Goal: Use online tool/utility: Utilize a website feature to perform a specific function

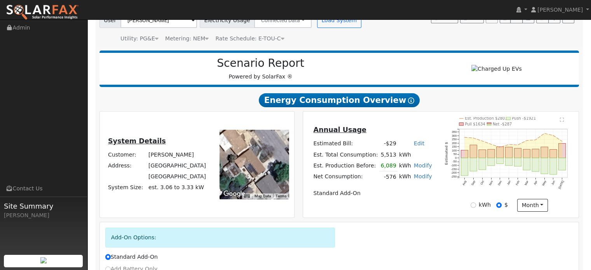
scroll to position [78, 0]
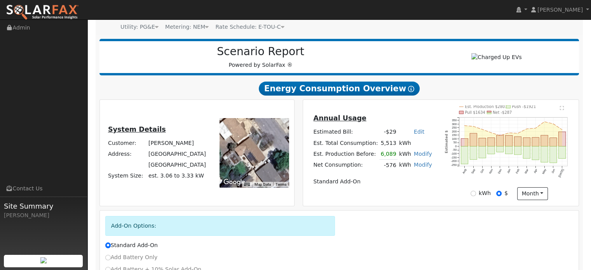
click at [415, 166] on link "Modify" at bounding box center [423, 165] width 18 height 6
click at [373, 176] on link "Add Consumption" at bounding box center [377, 177] width 94 height 11
type input "-576"
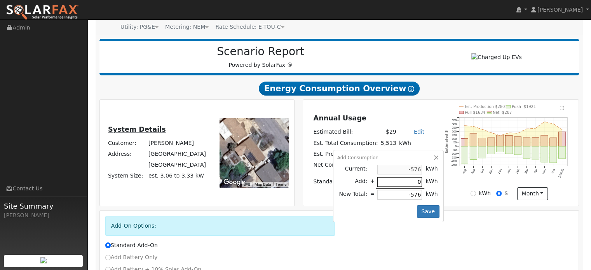
type input "3"
type input "-573"
type input "30"
type input "-546"
type input "300"
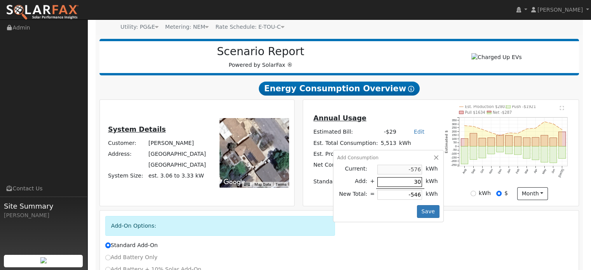
type input "-276"
type input "3000"
type input "2424"
type input "3000"
click at [420, 211] on button "Save" at bounding box center [428, 211] width 23 height 13
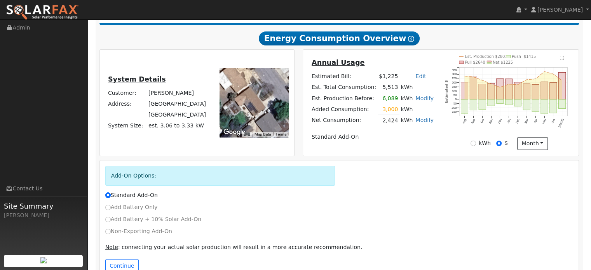
scroll to position [146, 0]
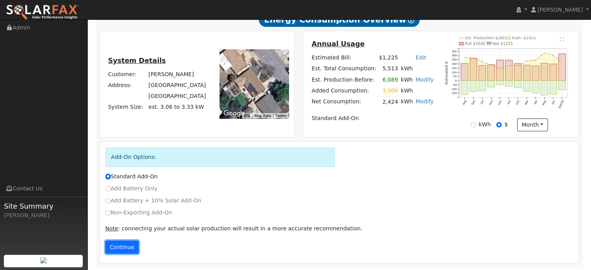
click at [118, 246] on button "Continue" at bounding box center [121, 246] width 33 height 13
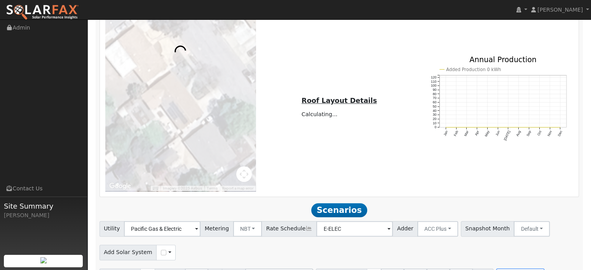
scroll to position [559, 0]
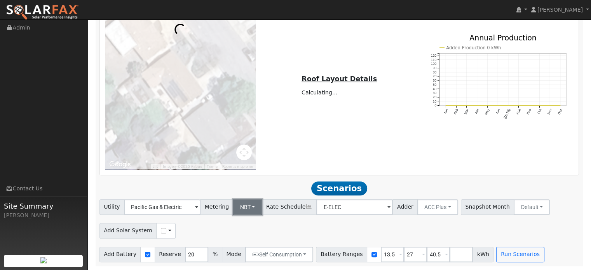
click at [244, 205] on button "NBT" at bounding box center [247, 207] width 29 height 16
click at [236, 224] on link "NEM" at bounding box center [254, 224] width 54 height 11
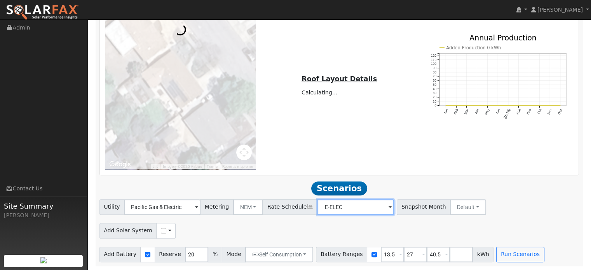
click at [200, 208] on input "E-ELEC" at bounding box center [162, 207] width 77 height 16
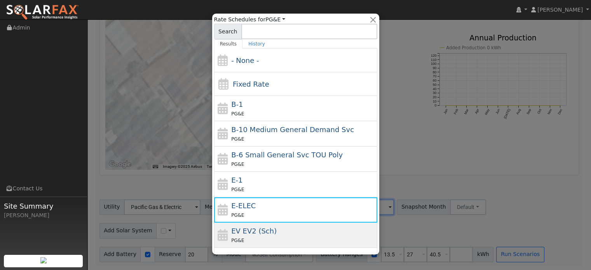
click at [261, 236] on div "PG&E" at bounding box center [303, 240] width 144 height 8
type input "EV EV2 (Sch)"
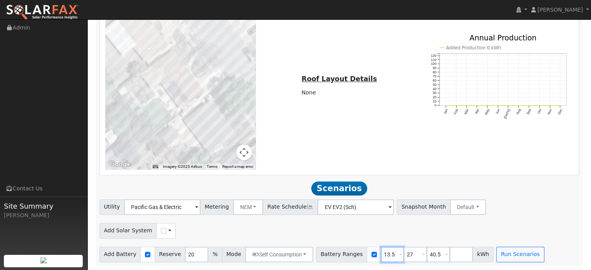
drag, startPoint x: 381, startPoint y: 254, endPoint x: 357, endPoint y: 253, distance: 24.5
click at [357, 253] on div "Battery Ranges 13.5 Overrides Reserve % Mode None None Self Consumption Peak Sa…" at bounding box center [405, 255] width 178 height 16
type input "27"
type input "40.5"
type input "27"
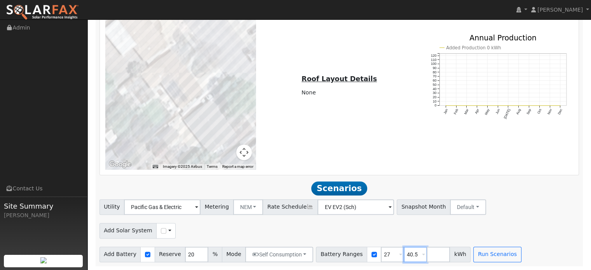
drag, startPoint x: 399, startPoint y: 255, endPoint x: 381, endPoint y: 257, distance: 18.4
click at [381, 257] on div "Battery Ranges 27 Overrides Reserve % Mode None None Self Consumption Peak Savi…" at bounding box center [393, 255] width 155 height 16
click at [365, 230] on div "Add Solar System Use CSV Data" at bounding box center [339, 229] width 482 height 18
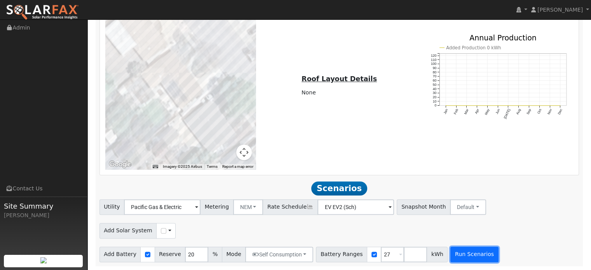
click at [454, 254] on button "Run Scenarios" at bounding box center [474, 255] width 48 height 16
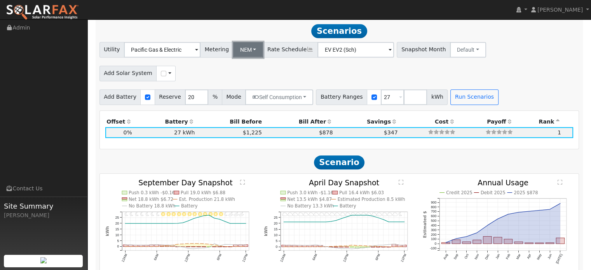
click at [249, 50] on button "NEM" at bounding box center [248, 50] width 30 height 16
click at [239, 77] on link "NBT" at bounding box center [254, 77] width 54 height 11
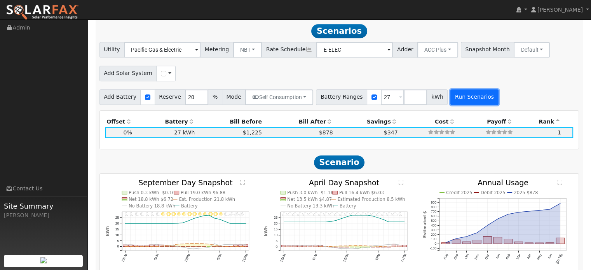
click at [457, 96] on button "Run Scenarios" at bounding box center [474, 97] width 48 height 16
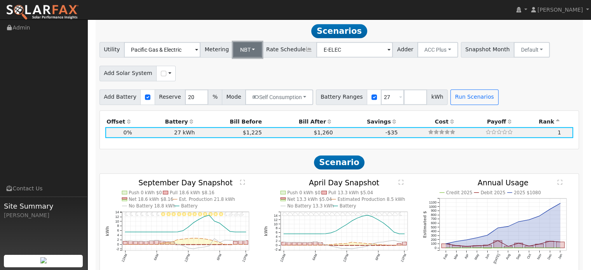
click at [247, 49] on button "NBT" at bounding box center [247, 50] width 29 height 16
click at [238, 66] on link "NEM" at bounding box center [254, 66] width 54 height 11
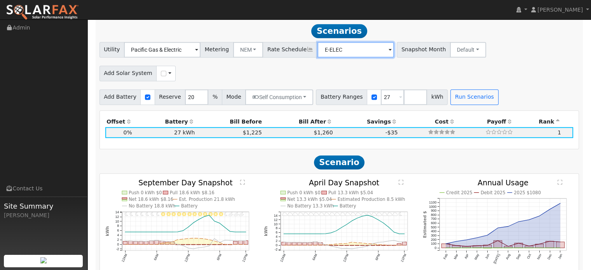
click at [200, 44] on input "E-ELEC" at bounding box center [162, 50] width 77 height 16
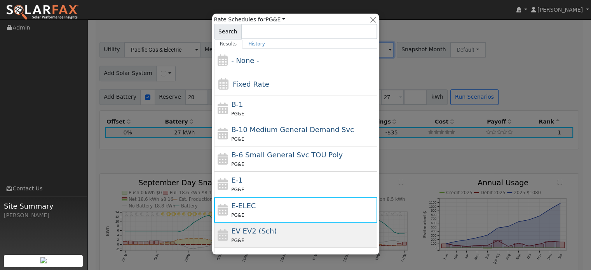
click at [253, 235] on div "EV EV2 (Sch) PG&E" at bounding box center [303, 235] width 144 height 19
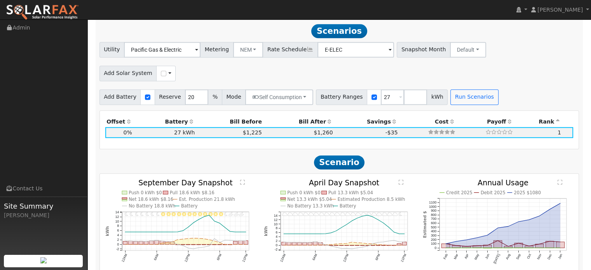
type input "EV EV2 (Sch)"
click at [460, 92] on button "Run Scenarios" at bounding box center [474, 97] width 48 height 16
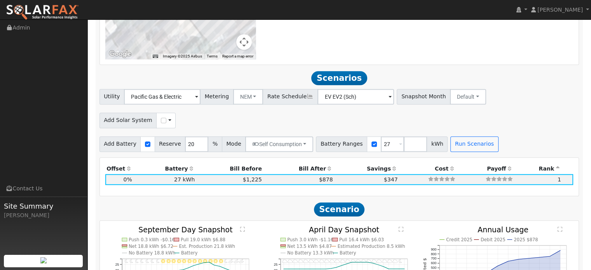
scroll to position [639, 0]
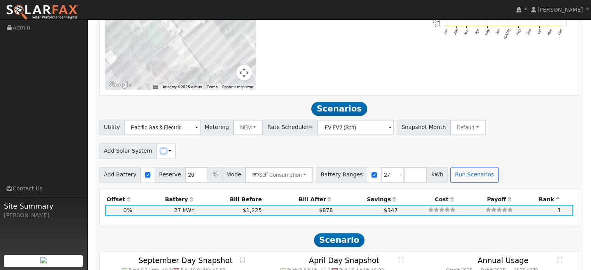
click at [161, 153] on input "checkbox" at bounding box center [163, 150] width 5 height 5
checkbox input "true"
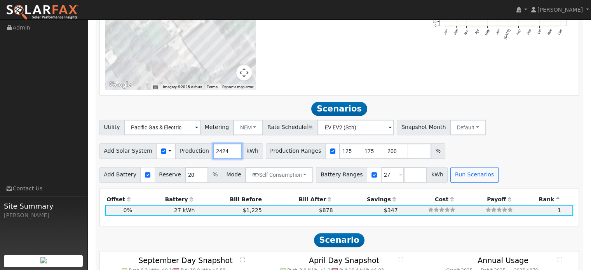
drag, startPoint x: 219, startPoint y: 150, endPoint x: 205, endPoint y: 153, distance: 14.3
click at [213, 153] on input "2424" at bounding box center [227, 151] width 29 height 16
type input "1500"
click at [330, 153] on input "checkbox" at bounding box center [332, 150] width 5 height 5
checkbox input "false"
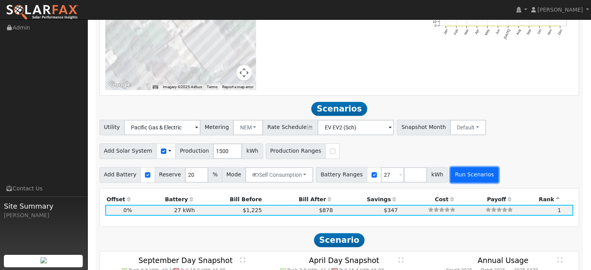
click at [456, 175] on button "Run Scenarios" at bounding box center [474, 175] width 48 height 16
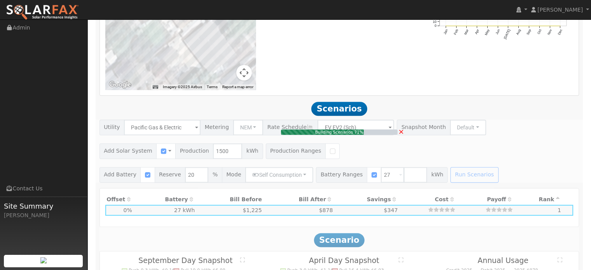
type input "1.0"
type input "$10,770"
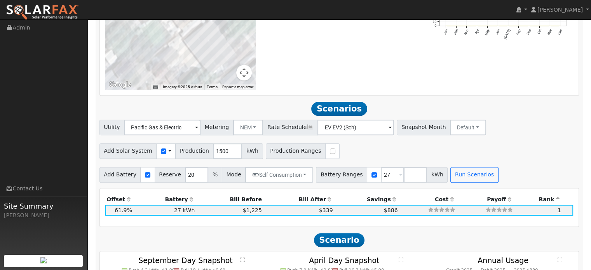
scroll to position [716, 0]
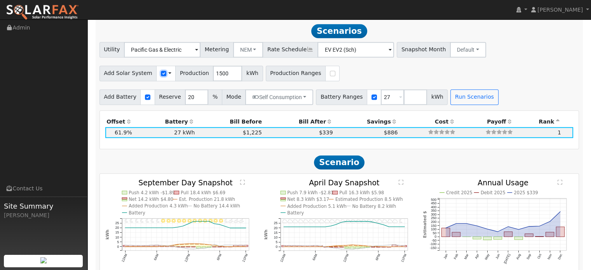
click at [161, 74] on input "checkbox" at bounding box center [163, 73] width 5 height 5
checkbox input "false"
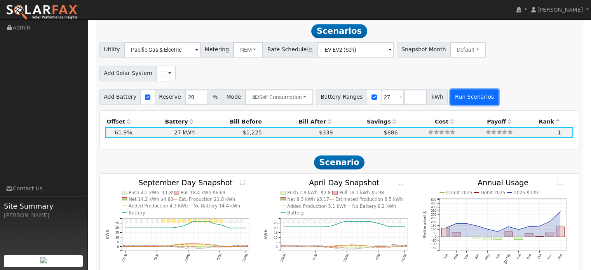
click at [457, 96] on button "Run Scenarios" at bounding box center [474, 97] width 48 height 16
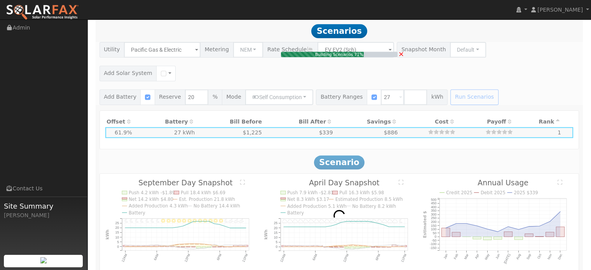
type input "$9,720"
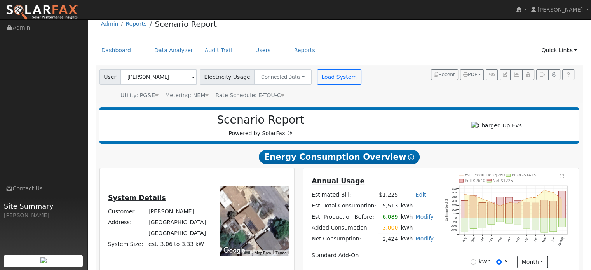
scroll to position [0, 0]
